Goal: Find specific page/section: Find specific page/section

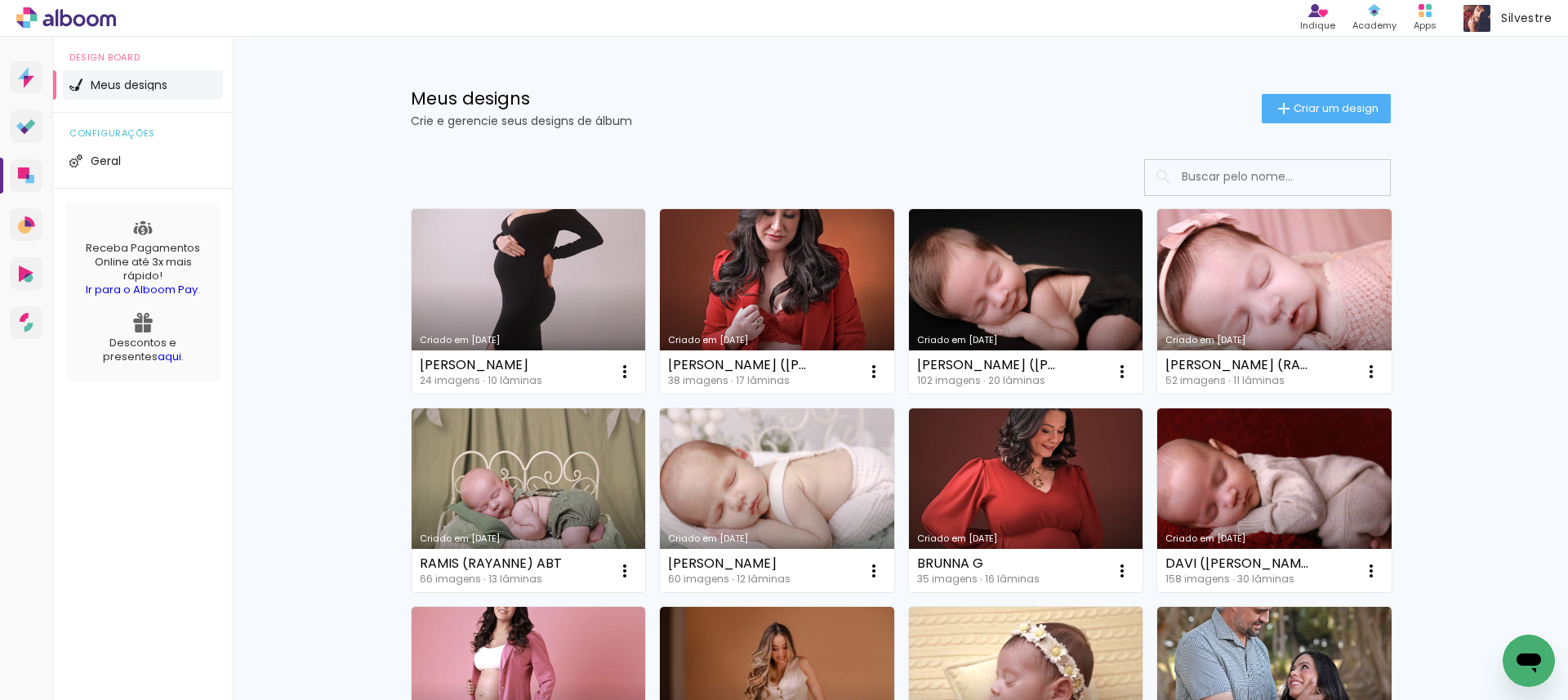
click at [46, 325] on div "Prosite Website + Landing pages Proof Sistema de seleção e venda de fotos Desig…" at bounding box center [26, 387] width 53 height 700
click at [42, 325] on div "Prosite Website + Landing pages Proof Sistema de seleção e venda de fotos Desig…" at bounding box center [26, 387] width 53 height 700
click at [33, 325] on link "Alboom Pay Receba pagamentos online" at bounding box center [25, 323] width 32 height 32
